Goal: Navigation & Orientation: Go to known website

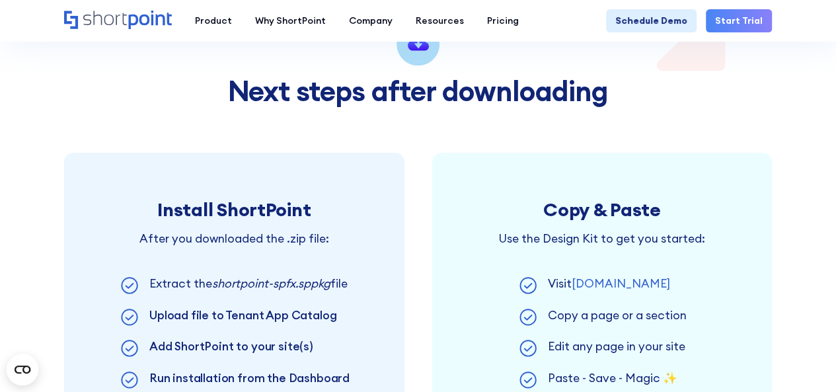
scroll to position [661, 0]
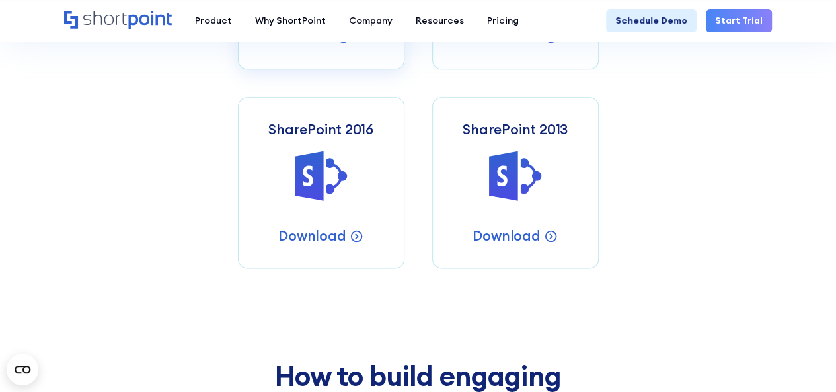
scroll to position [916, 0]
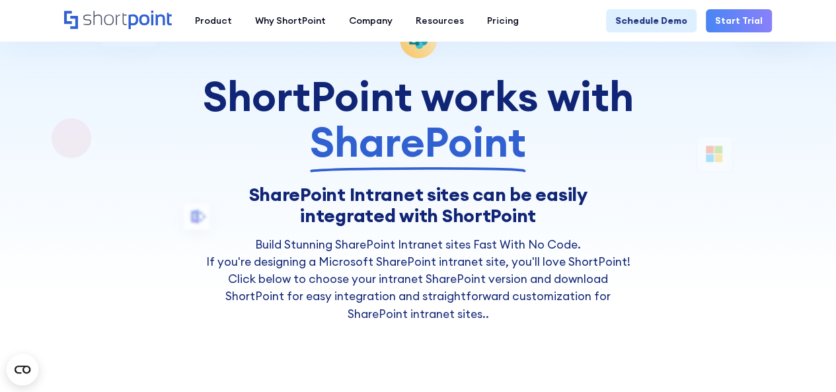
scroll to position [0, 0]
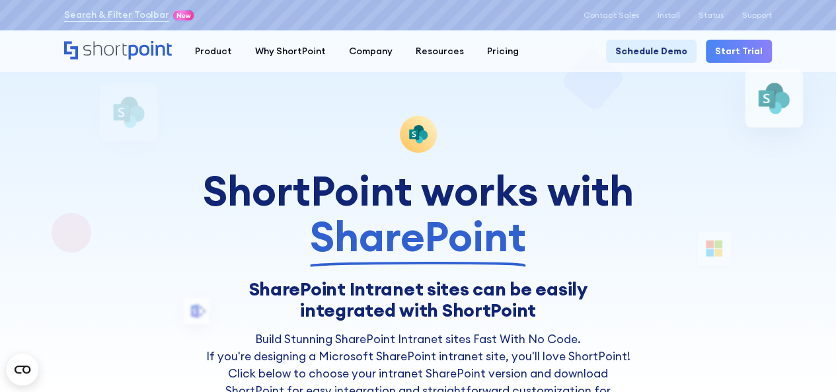
click at [416, 161] on div "ShortPoint works with SharePoint SharePoint Intranet sites can be easily integr…" at bounding box center [417, 266] width 433 height 301
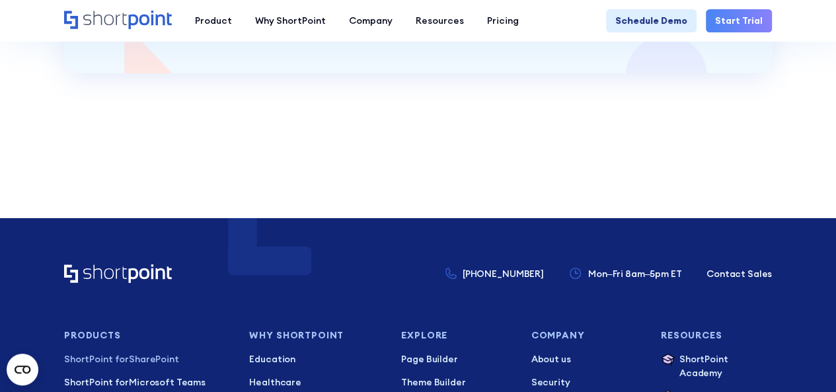
scroll to position [2003, 0]
